Goal: Information Seeking & Learning: Learn about a topic

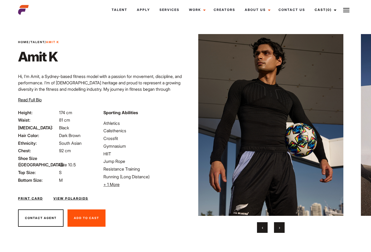
scroll to position [10, 0]
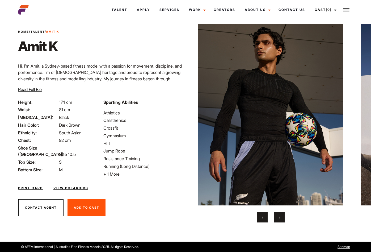
click at [34, 89] on span "Read Full Bio" at bounding box center [30, 89] width 24 height 5
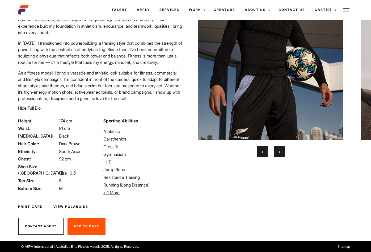
scroll to position [89, 0]
click at [65, 206] on link "View Polaroids" at bounding box center [70, 206] width 35 height 5
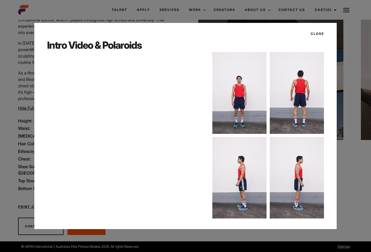
click at [318, 32] on button "Close" at bounding box center [316, 33] width 16 height 9
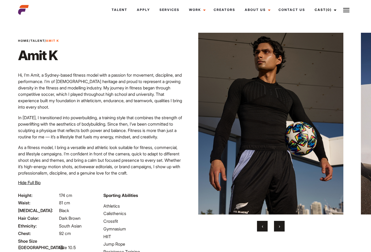
scroll to position [0, 0]
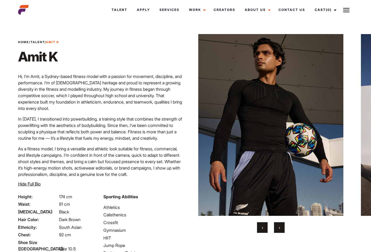
click at [41, 43] on link "Talent" at bounding box center [38, 42] width 14 height 4
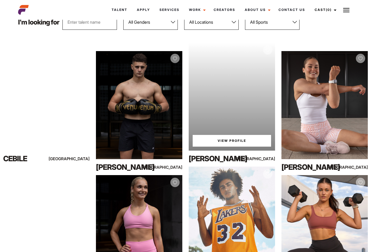
scroll to position [77, 0]
